Goal: Task Accomplishment & Management: Manage account settings

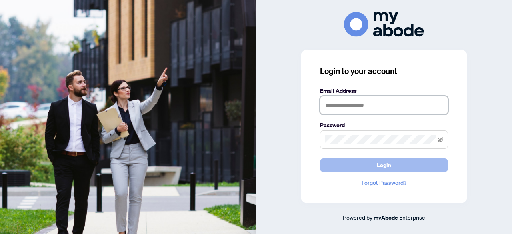
type input "**********"
click at [375, 169] on button "Login" at bounding box center [384, 165] width 128 height 14
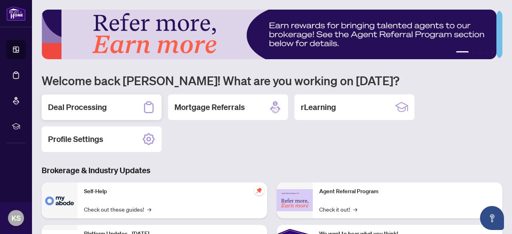
click at [96, 106] on h2 "Deal Processing" at bounding box center [77, 107] width 59 height 11
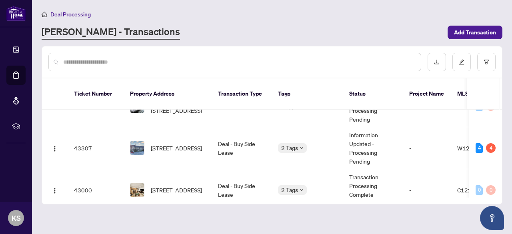
scroll to position [233, 0]
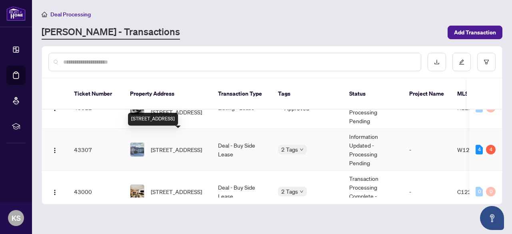
click at [168, 145] on span "[STREET_ADDRESS]" at bounding box center [176, 149] width 51 height 9
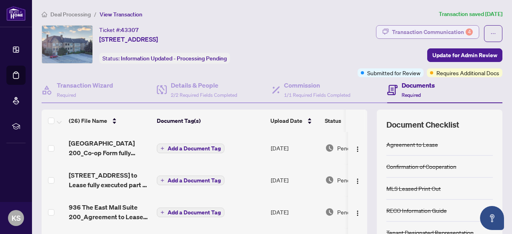
click at [409, 29] on div "Transaction Communication 4" at bounding box center [432, 32] width 81 height 13
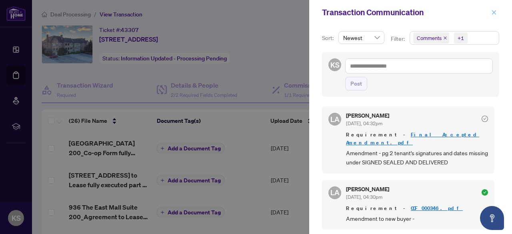
click at [495, 13] on icon "close" at bounding box center [494, 12] width 4 height 4
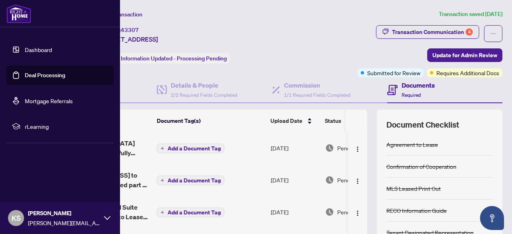
click at [40, 78] on link "Deal Processing" at bounding box center [45, 75] width 40 height 7
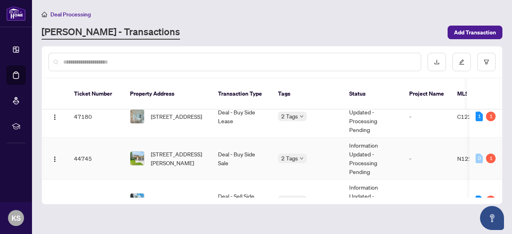
scroll to position [100, 0]
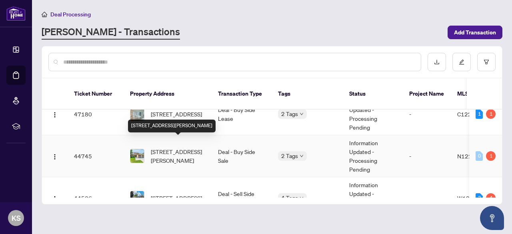
click at [188, 147] on span "[STREET_ADDRESS][PERSON_NAME]" at bounding box center [178, 156] width 54 height 18
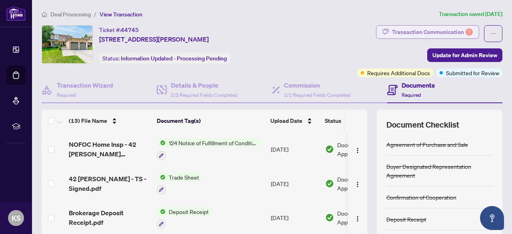
click at [411, 35] on div "Transaction Communication 1" at bounding box center [432, 32] width 81 height 13
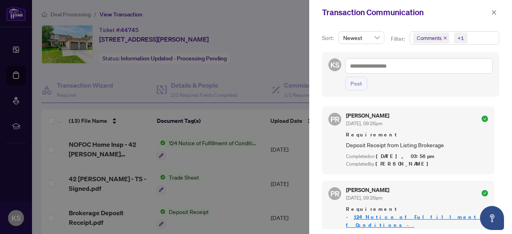
click at [443, 39] on icon "close" at bounding box center [445, 38] width 4 height 4
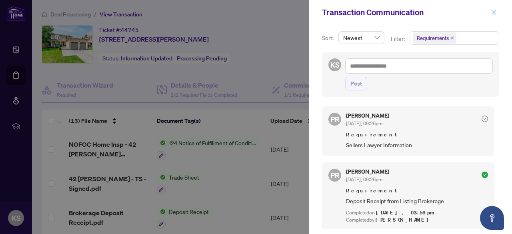
click at [493, 12] on icon "close" at bounding box center [494, 12] width 4 height 4
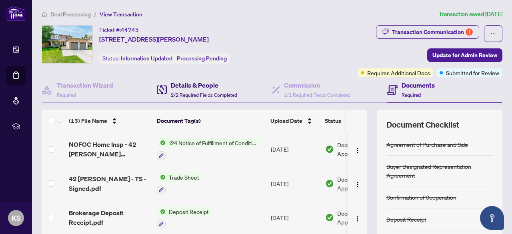
click at [214, 88] on h4 "Details & People" at bounding box center [204, 85] width 66 height 10
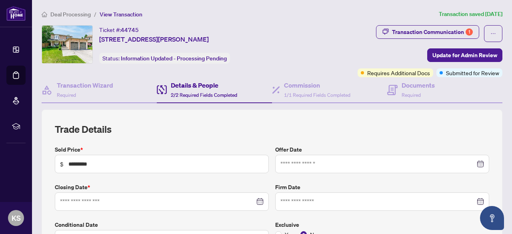
type input "**********"
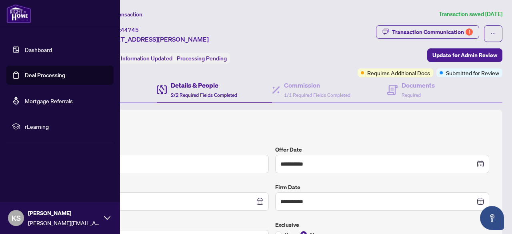
click at [51, 78] on link "Deal Processing" at bounding box center [45, 75] width 40 height 7
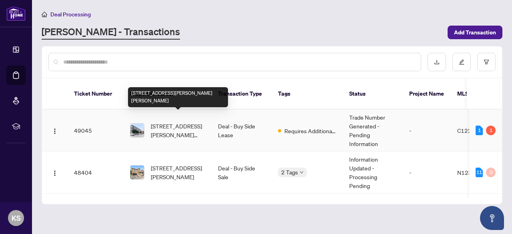
click at [195, 122] on span "[STREET_ADDRESS][PERSON_NAME][PERSON_NAME]" at bounding box center [178, 131] width 54 height 18
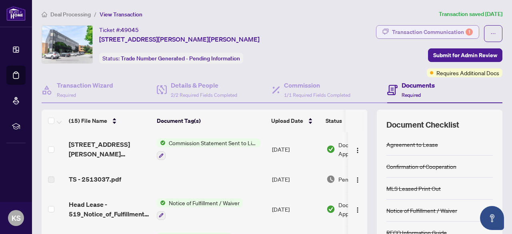
click at [441, 33] on div "Transaction Communication 1" at bounding box center [432, 32] width 81 height 13
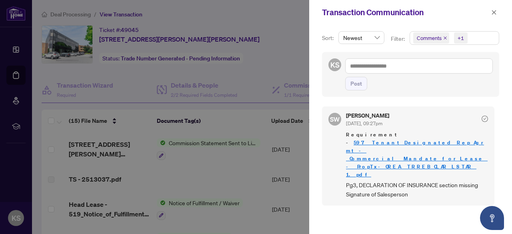
click at [443, 39] on icon "close" at bounding box center [445, 38] width 4 height 4
click at [494, 14] on icon "close" at bounding box center [494, 13] width 6 height 6
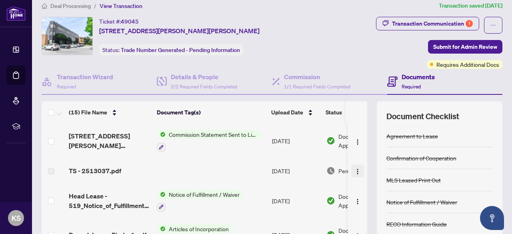
click at [354, 172] on img "button" at bounding box center [357, 171] width 6 height 6
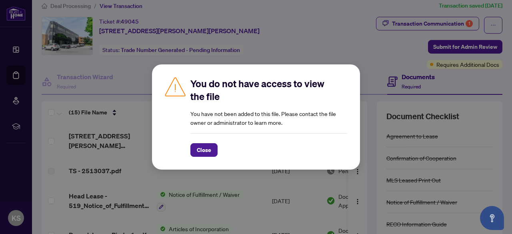
click at [249, 180] on div "You do not have access to view the file You have not been added to this file. P…" at bounding box center [256, 117] width 512 height 234
click at [203, 152] on span "Close" at bounding box center [204, 150] width 14 height 13
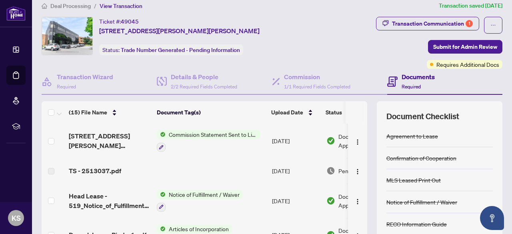
click at [123, 169] on div "TS - 2513037.pdf" at bounding box center [110, 171] width 82 height 10
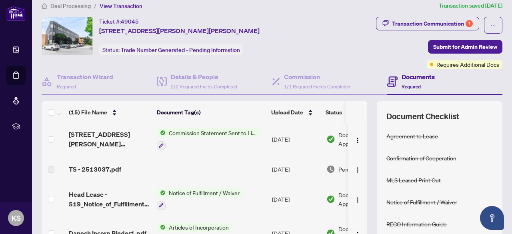
click at [50, 170] on label at bounding box center [51, 169] width 6 height 9
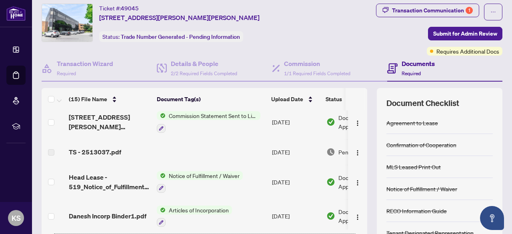
scroll to position [5, 0]
click at [354, 153] on img "button" at bounding box center [357, 153] width 6 height 6
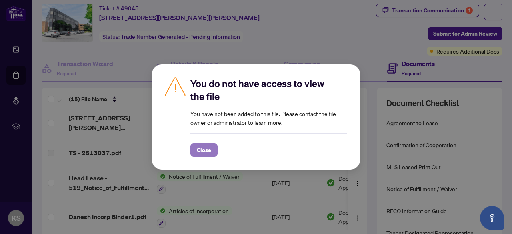
click at [206, 149] on span "Close" at bounding box center [204, 150] width 14 height 13
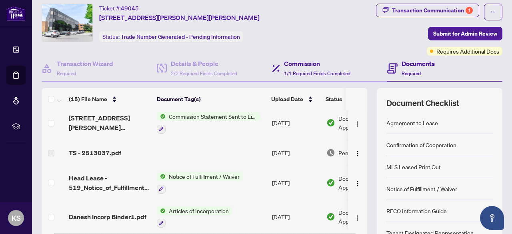
scroll to position [0, 0]
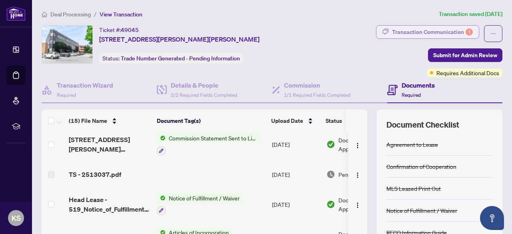
click at [429, 31] on div "Transaction Communication 1" at bounding box center [432, 32] width 81 height 13
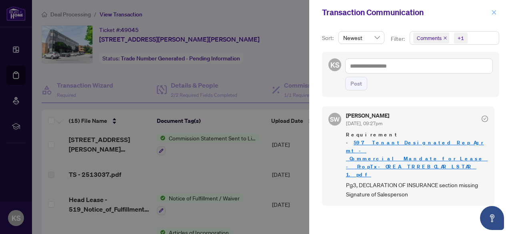
click at [493, 13] on icon "close" at bounding box center [494, 13] width 6 height 6
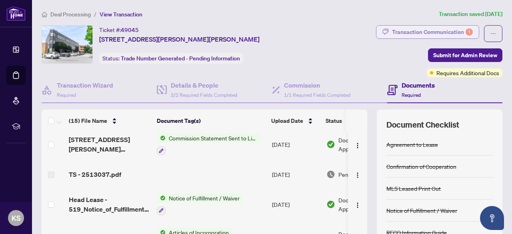
click at [414, 27] on div "Transaction Communication 1" at bounding box center [432, 32] width 81 height 13
